Goal: Task Accomplishment & Management: Use online tool/utility

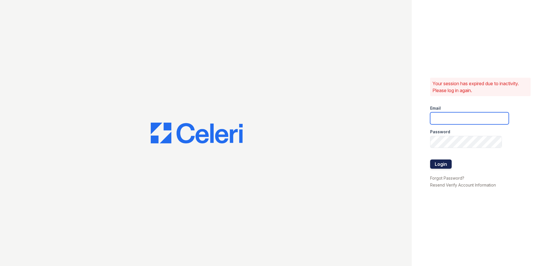
type input "[EMAIL_ADDRESS][DOMAIN_NAME]"
click at [441, 164] on button "Login" at bounding box center [441, 163] width 22 height 9
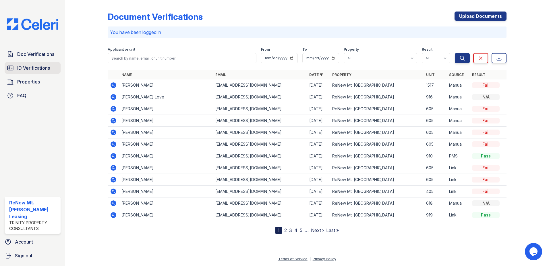
click at [41, 65] on span "ID Verifications" at bounding box center [33, 67] width 33 height 7
